Goal: Task Accomplishment & Management: Use online tool/utility

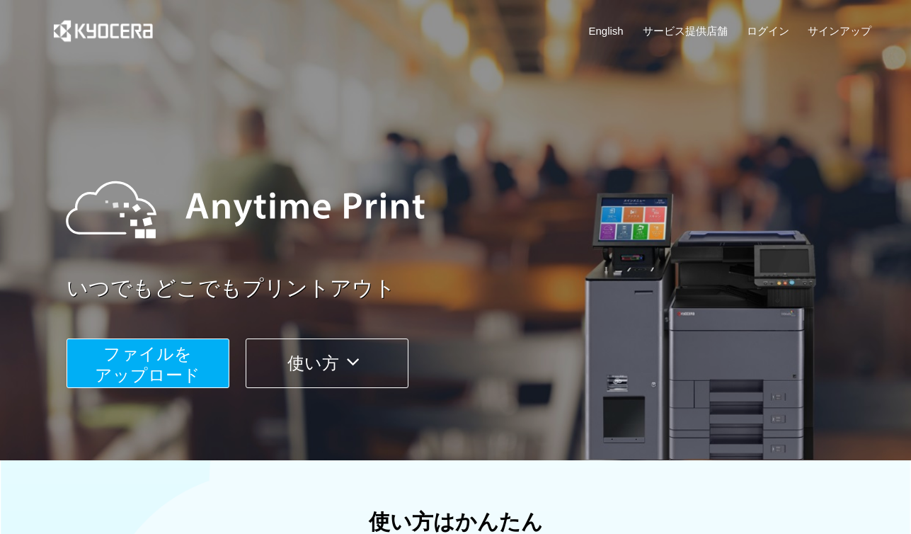
click at [166, 367] on span "ファイルを ​​アップロード" at bounding box center [147, 364] width 105 height 40
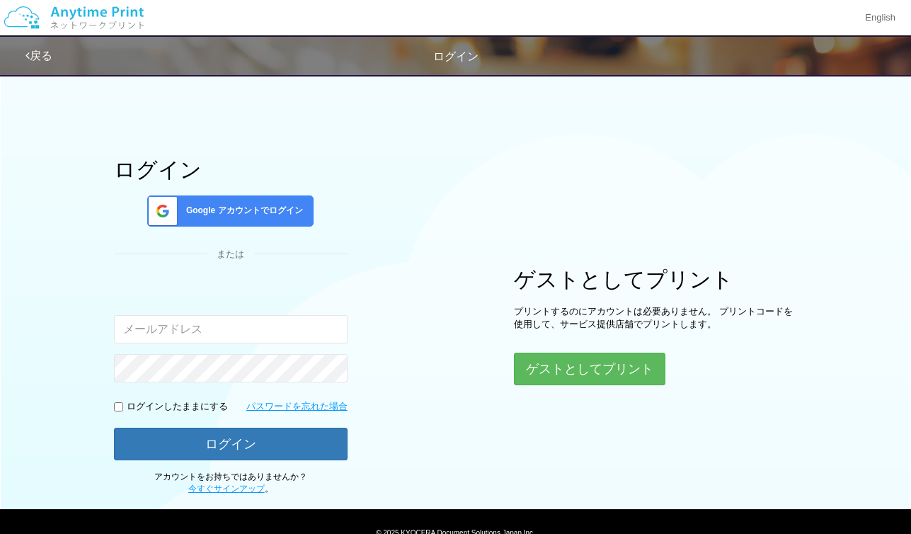
type input "[EMAIL_ADDRESS][DOMAIN_NAME]"
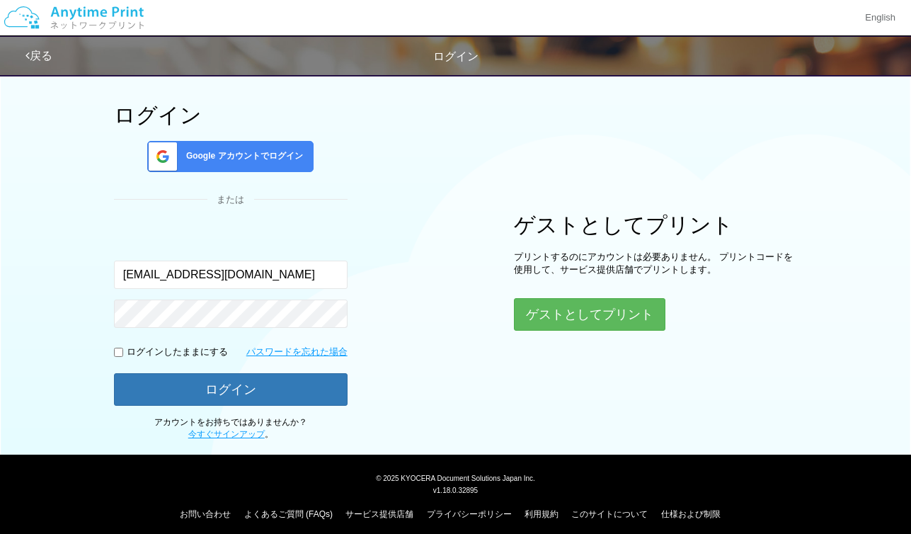
scroll to position [55, 0]
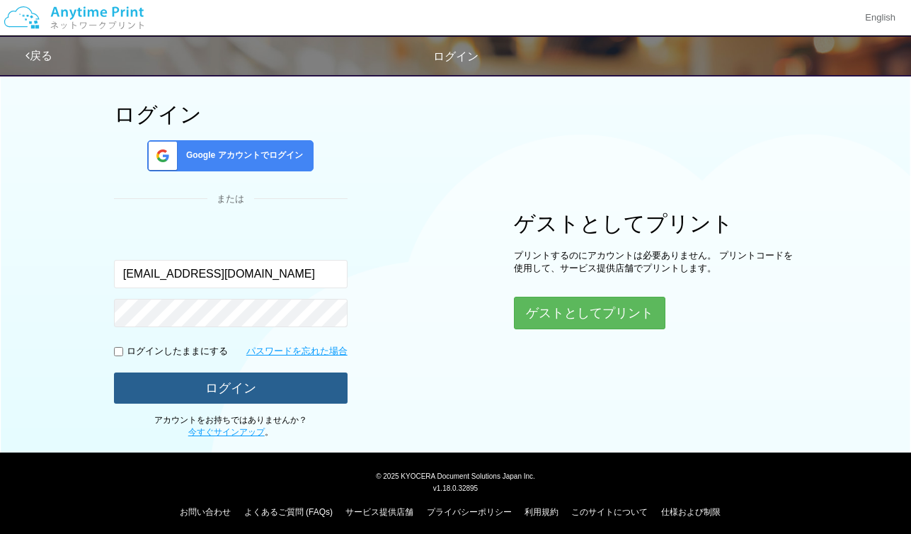
click at [202, 397] on button "ログイン" at bounding box center [231, 387] width 234 height 31
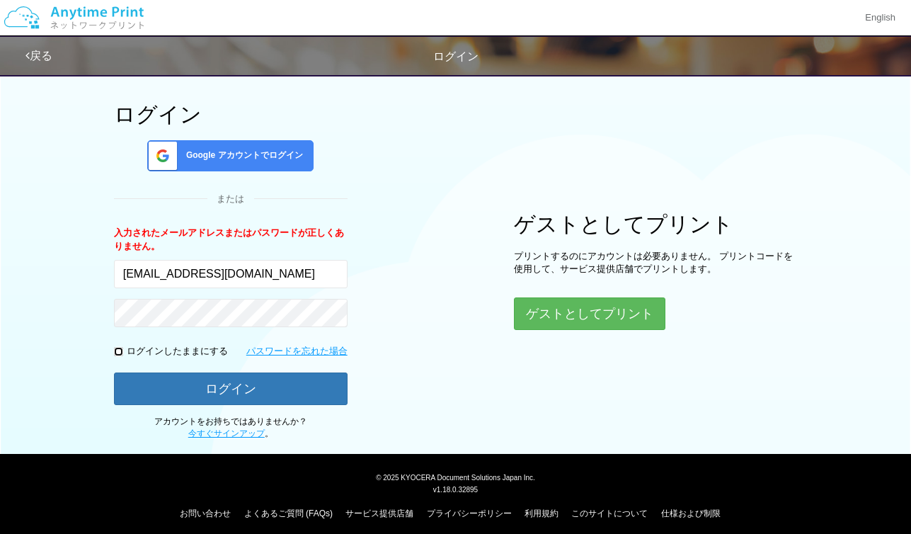
click at [119, 353] on input "checkbox" at bounding box center [118, 351] width 9 height 9
checkbox input "true"
click at [182, 327] on form "入力されたメールアドレスまたはパスワードが正しくありません。 [EMAIL_ADDRESS][DOMAIN_NAME] ログインしたままにする パスワードを忘…" at bounding box center [231, 315] width 234 height 178
click at [114, 372] on button "ログイン" at bounding box center [231, 388] width 234 height 33
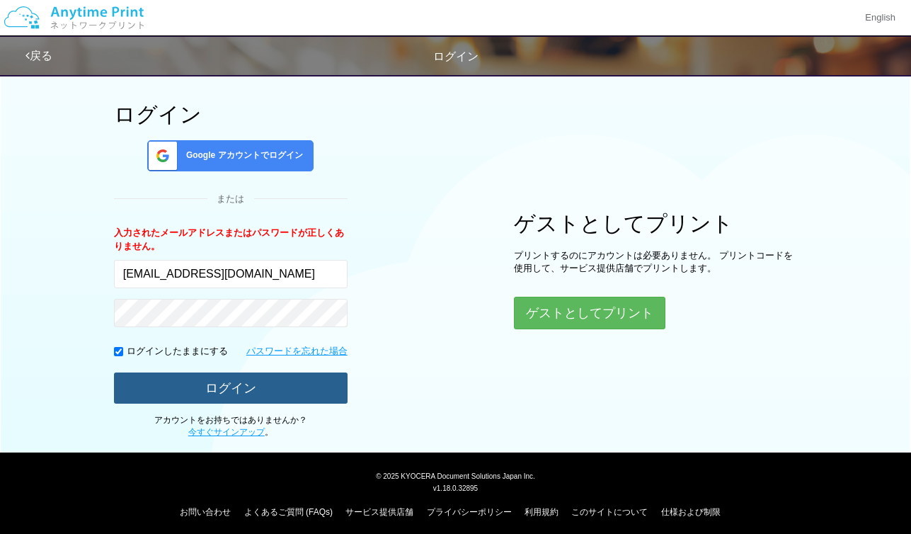
click at [178, 397] on button "ログイン" at bounding box center [231, 387] width 234 height 31
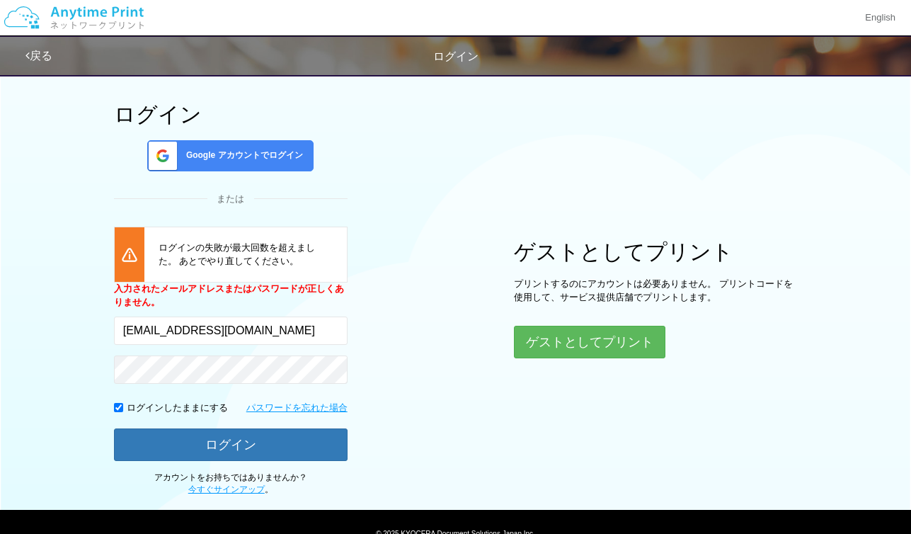
click at [202, 161] on div "Google アカウントでログイン" at bounding box center [230, 155] width 166 height 31
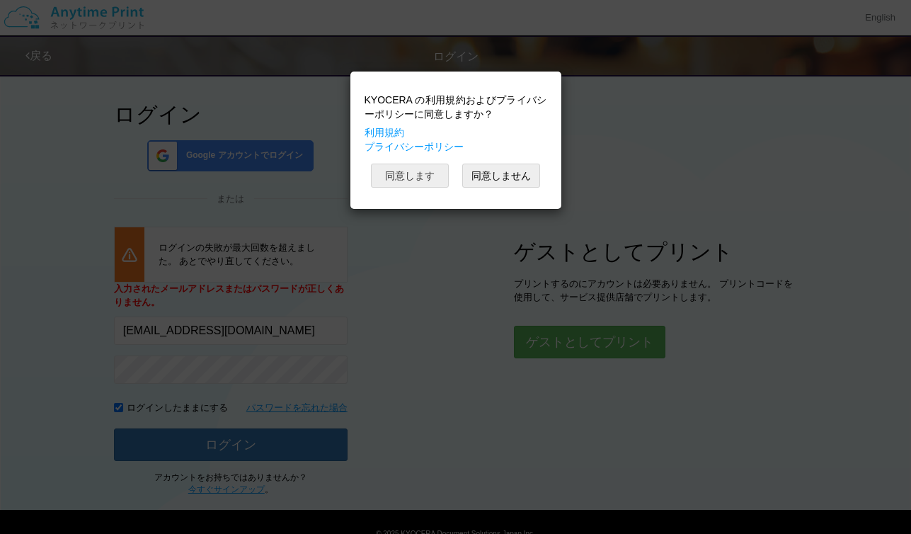
click at [413, 180] on button "同意します" at bounding box center [410, 175] width 78 height 24
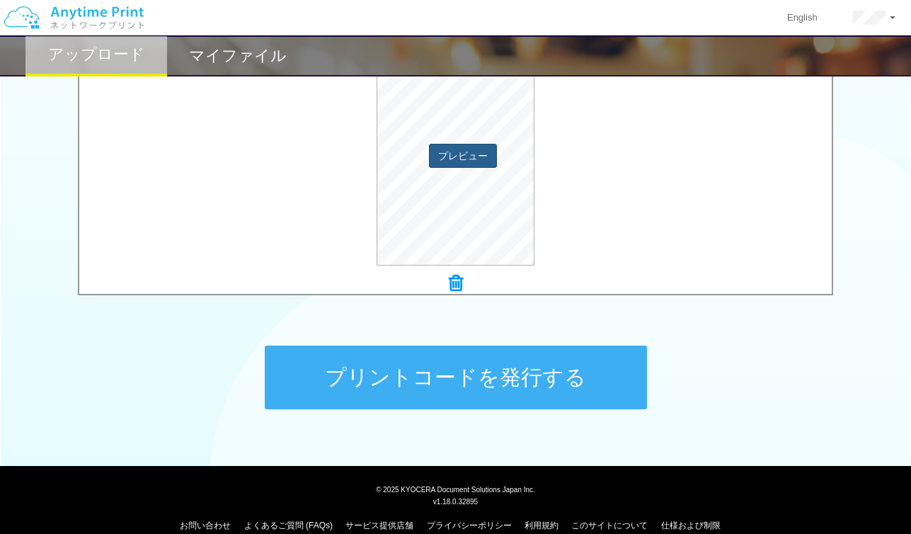
scroll to position [522, 0]
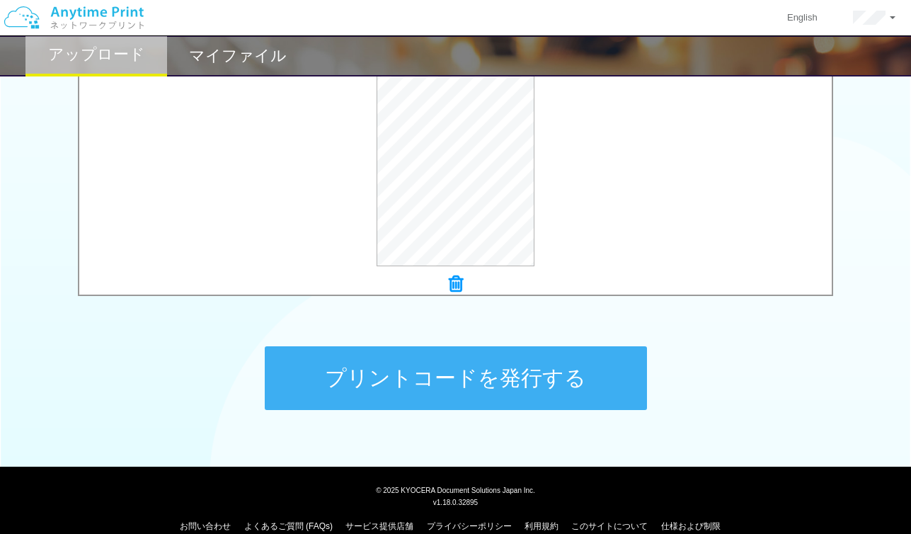
click at [378, 372] on button "プリントコードを発行する" at bounding box center [456, 378] width 382 height 64
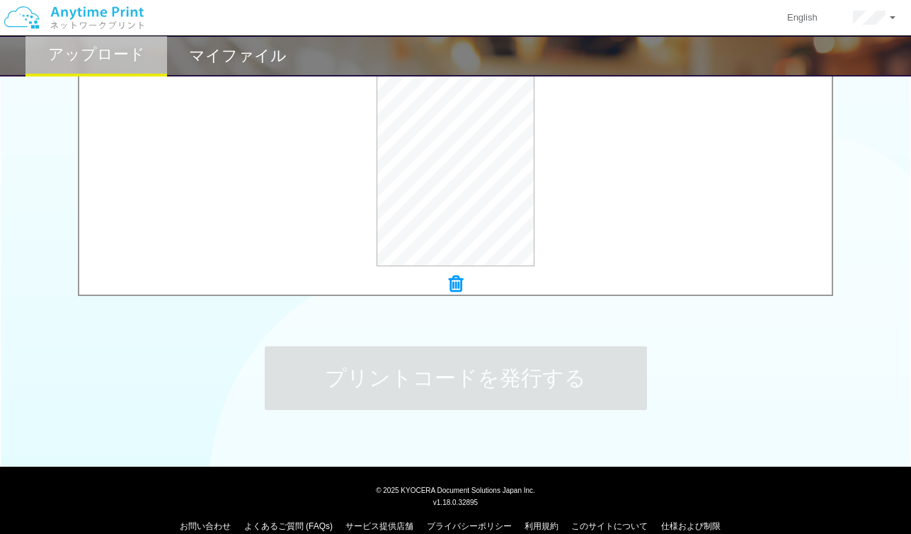
scroll to position [0, 0]
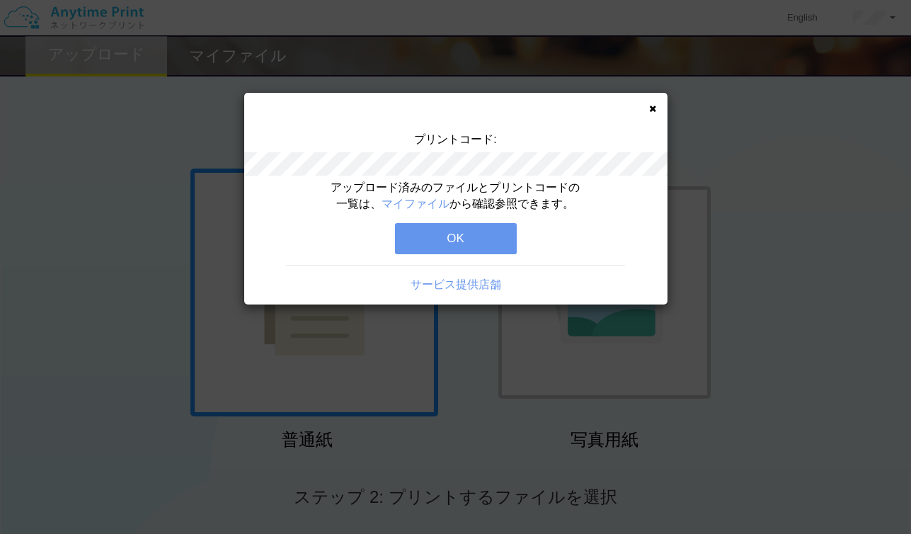
click at [463, 230] on button "OK" at bounding box center [456, 238] width 122 height 31
